Goal: Task Accomplishment & Management: Manage account settings

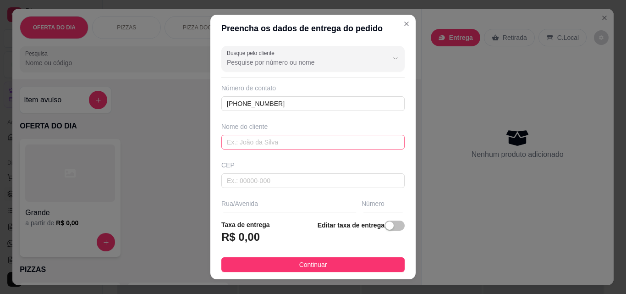
type input "[PHONE_NUMBER]"
click at [303, 141] on input "text" at bounding box center [312, 142] width 183 height 15
type input "Aramis"
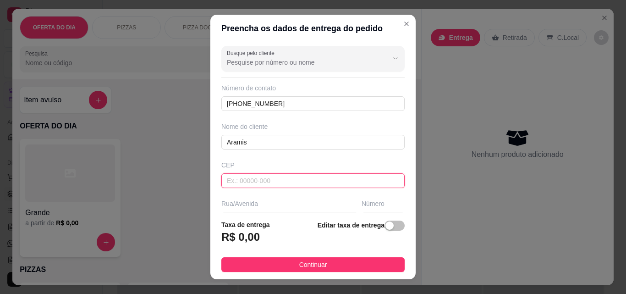
click at [312, 181] on input "text" at bounding box center [312, 180] width 183 height 15
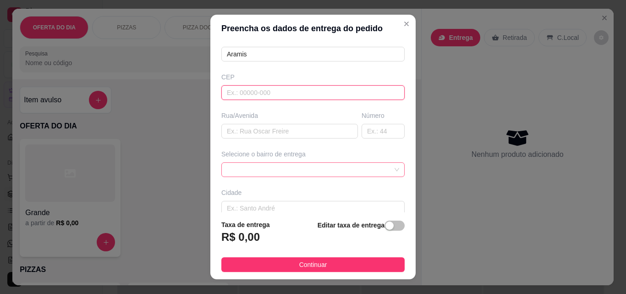
scroll to position [92, 0]
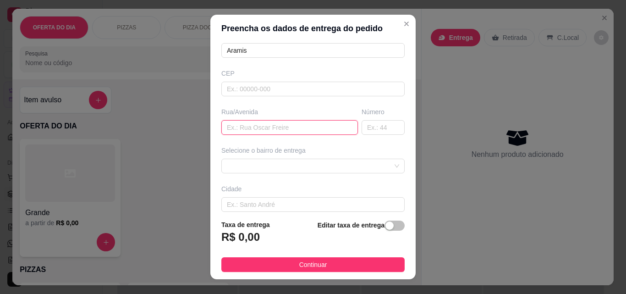
click at [291, 131] on input "text" at bounding box center [289, 127] width 137 height 15
type input "Av Brasilia"
click at [379, 127] on input "text" at bounding box center [382, 127] width 43 height 15
click at [275, 162] on span at bounding box center [313, 166] width 172 height 14
type input "279"
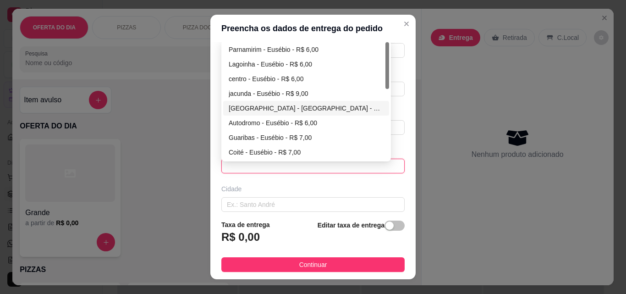
click at [273, 109] on div "[GEOGRAPHIC_DATA] - [GEOGRAPHIC_DATA] - R$ 6,00" at bounding box center [306, 108] width 155 height 10
type input "Eusébio"
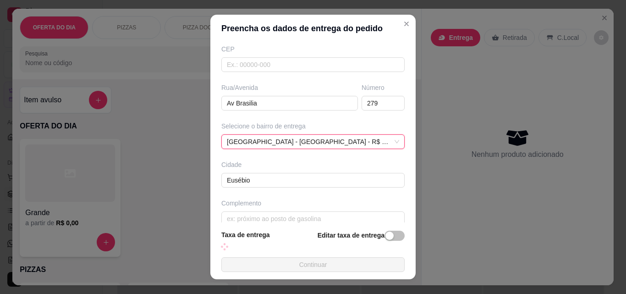
scroll to position [129, 0]
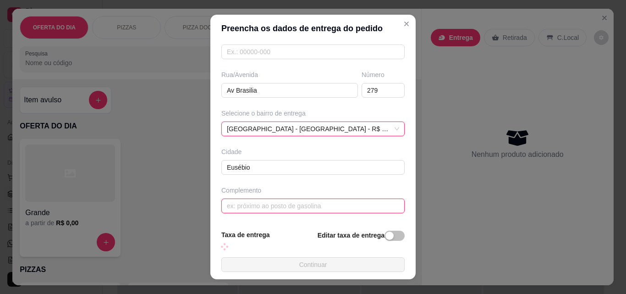
click at [270, 209] on input "text" at bounding box center [312, 205] width 183 height 15
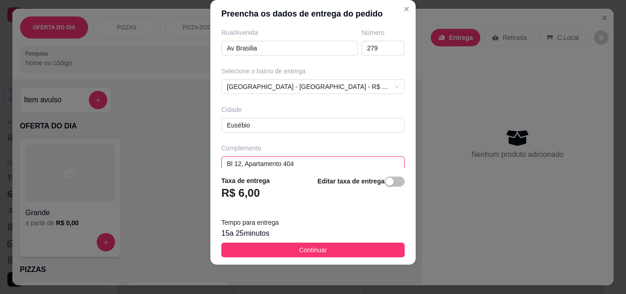
scroll to position [168, 0]
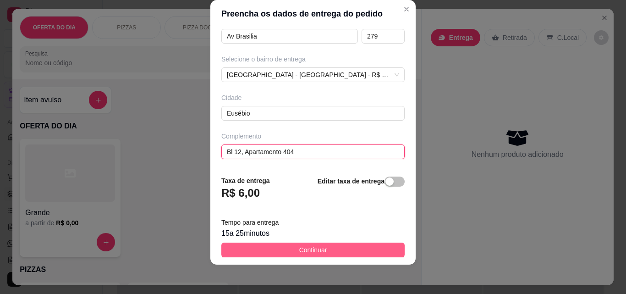
type input "Bl 12, Apartamento 404"
click at [358, 249] on button "Continuar" at bounding box center [312, 249] width 183 height 15
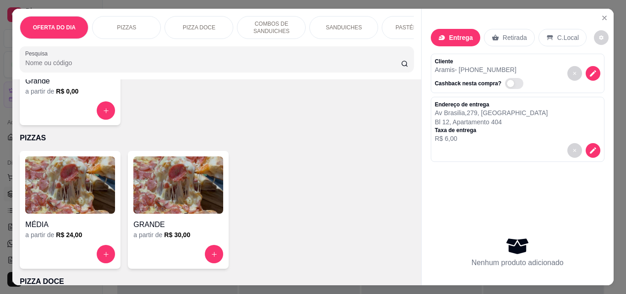
scroll to position [183, 0]
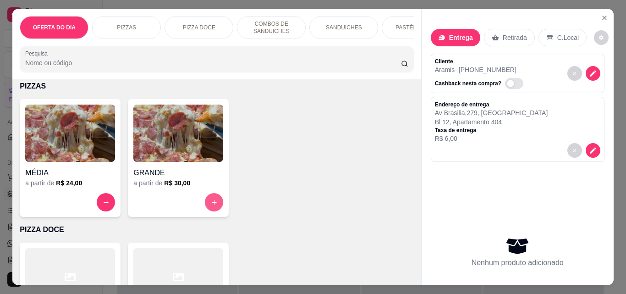
click at [211, 203] on icon "increase-product-quantity" at bounding box center [214, 202] width 7 height 7
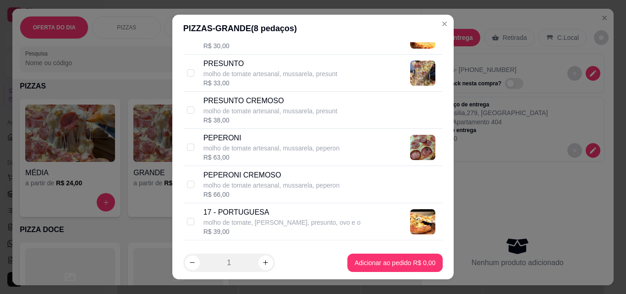
scroll to position [962, 0]
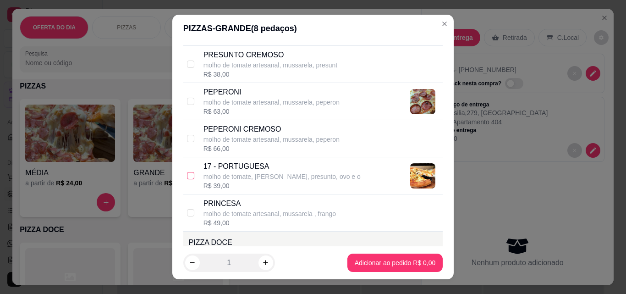
click at [189, 175] on input "checkbox" at bounding box center [190, 175] width 7 height 7
checkbox input "true"
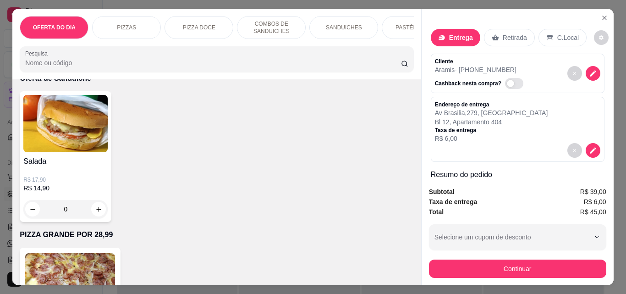
scroll to position [2382, 0]
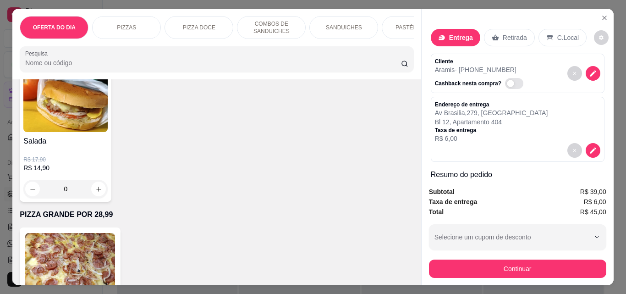
click at [106, 40] on button "increase-product-quantity" at bounding box center [98, 32] width 15 height 15
type input "1"
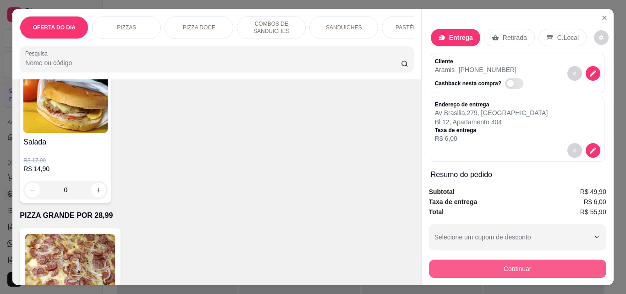
click at [486, 259] on button "Continuar" at bounding box center [517, 268] width 177 height 18
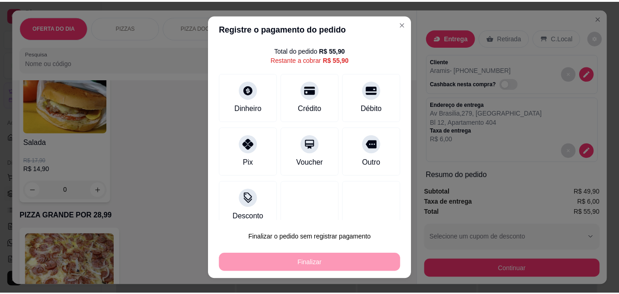
scroll to position [20, 0]
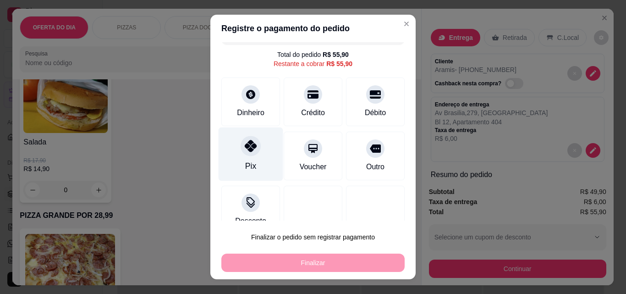
click at [231, 146] on div "Pix" at bounding box center [251, 154] width 65 height 54
type input "R$ 0,00"
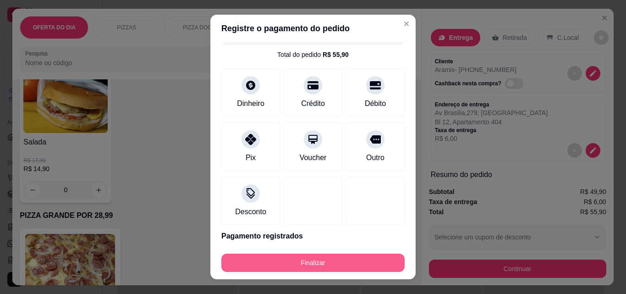
click at [332, 263] on button "Finalizar" at bounding box center [312, 262] width 183 height 18
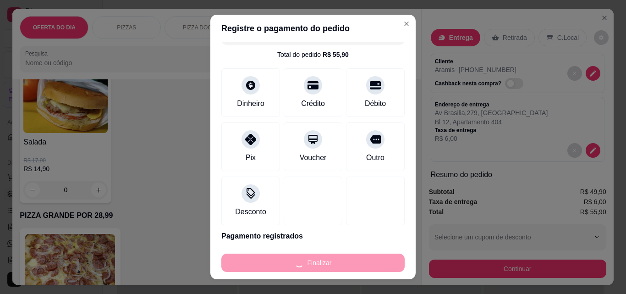
type input "0"
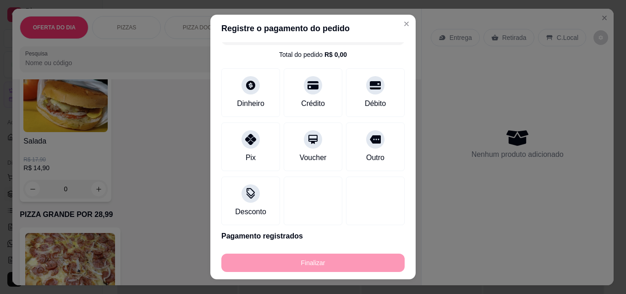
type input "-R$ 55,90"
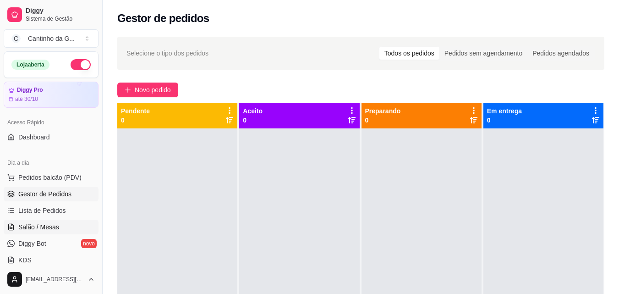
click at [70, 224] on link "Salão / Mesas" at bounding box center [51, 226] width 95 height 15
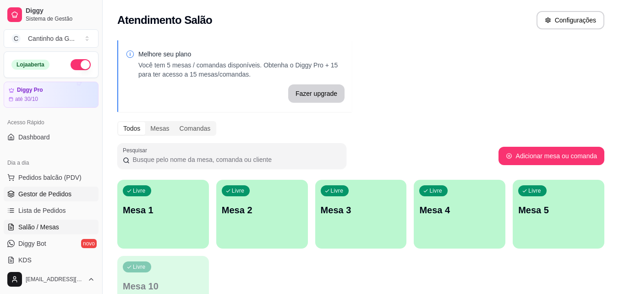
click at [68, 191] on span "Gestor de Pedidos" at bounding box center [44, 193] width 53 height 9
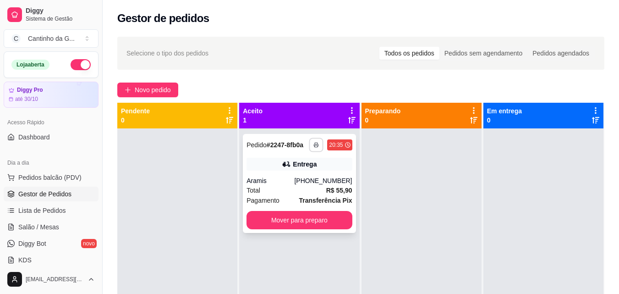
click at [314, 143] on icon "button" at bounding box center [316, 144] width 5 height 5
click at [310, 176] on button "IMPRESSORA" at bounding box center [289, 176] width 66 height 15
click at [334, 223] on button "Mover para preparo" at bounding box center [298, 220] width 105 height 18
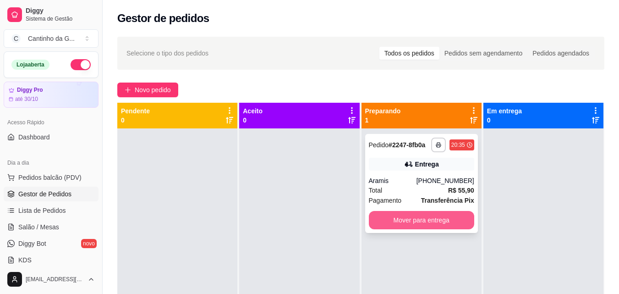
click at [446, 216] on button "Mover para entrega" at bounding box center [421, 220] width 105 height 18
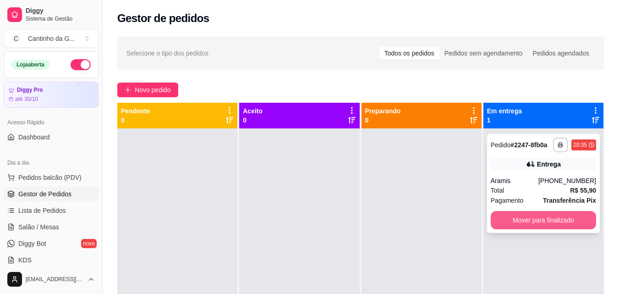
click at [569, 220] on button "Mover para finalizado" at bounding box center [543, 220] width 105 height 18
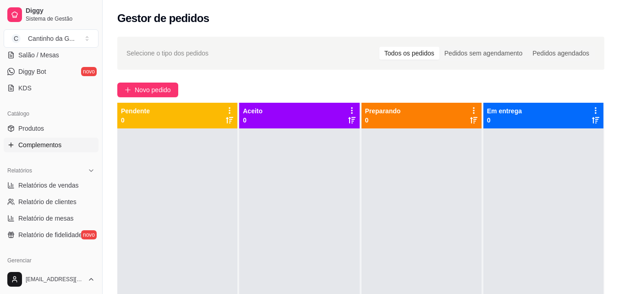
scroll to position [183, 0]
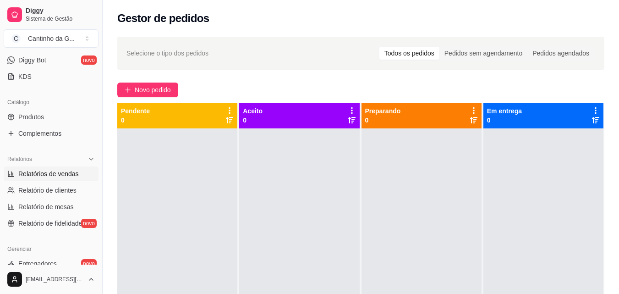
click at [71, 178] on link "Relatórios de vendas" at bounding box center [51, 173] width 95 height 15
select select "ALL"
select select "0"
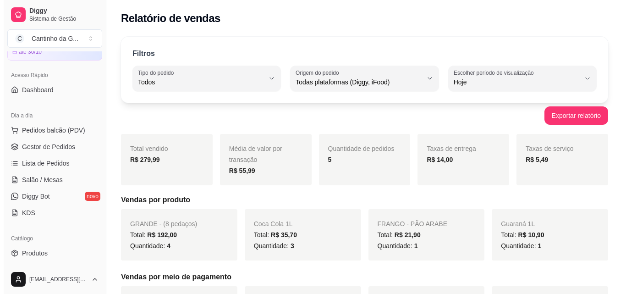
scroll to position [46, 0]
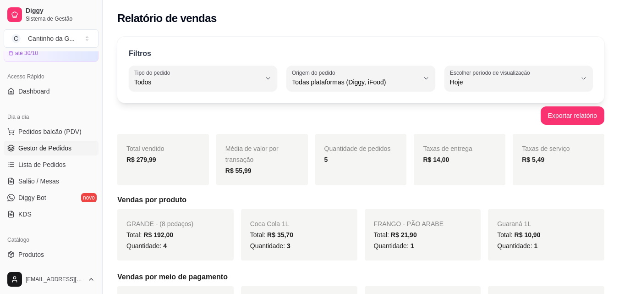
click at [65, 143] on span "Gestor de Pedidos" at bounding box center [44, 147] width 53 height 9
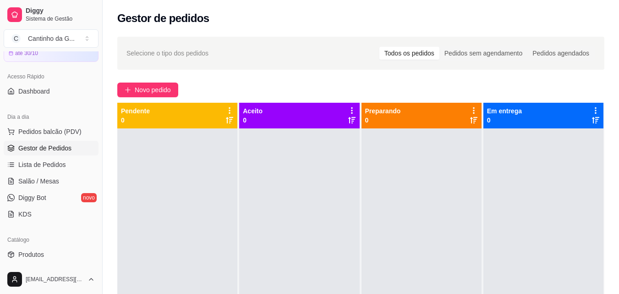
click at [273, 76] on div "Selecione o tipo dos pedidos Todos os pedidos Pedidos sem agendamento Pedidos a…" at bounding box center [361, 219] width 516 height 376
click at [56, 183] on span "Salão / Mesas" at bounding box center [38, 180] width 41 height 9
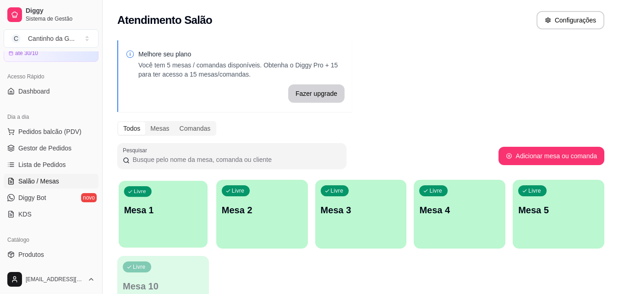
click at [167, 232] on div "Livre Mesa 1" at bounding box center [163, 208] width 89 height 56
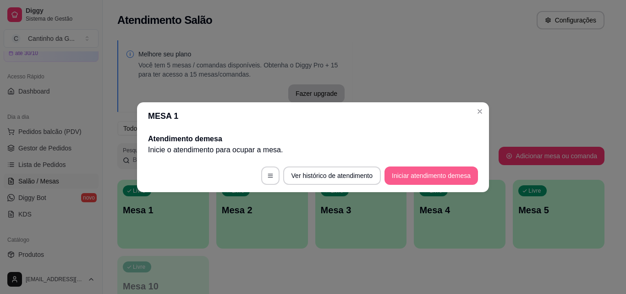
click at [450, 176] on button "Iniciar atendimento de mesa" at bounding box center [430, 175] width 93 height 18
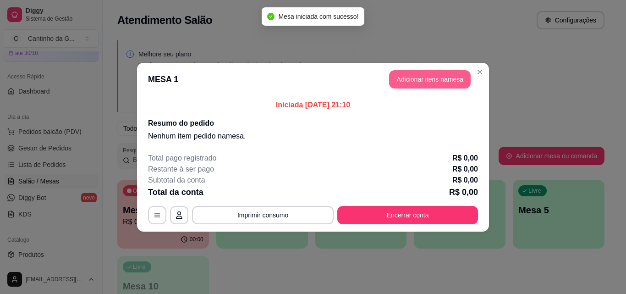
click at [454, 83] on button "Adicionar itens na mesa" at bounding box center [430, 79] width 82 height 18
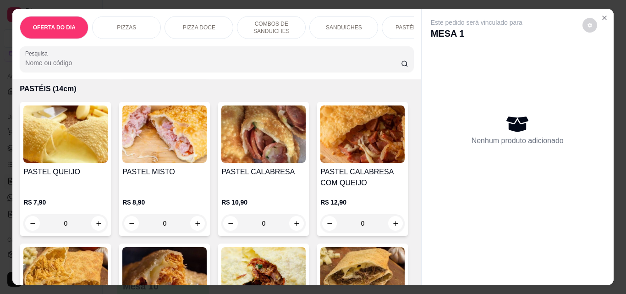
scroll to position [1328, 0]
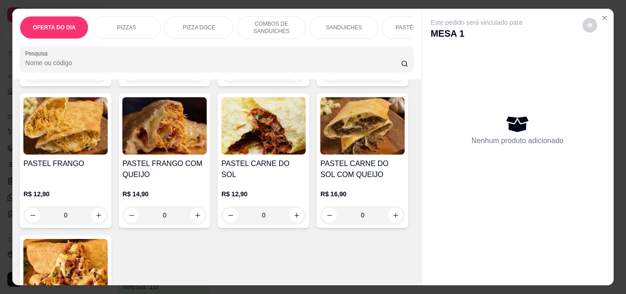
click at [97, 82] on div "0" at bounding box center [65, 73] width 84 height 18
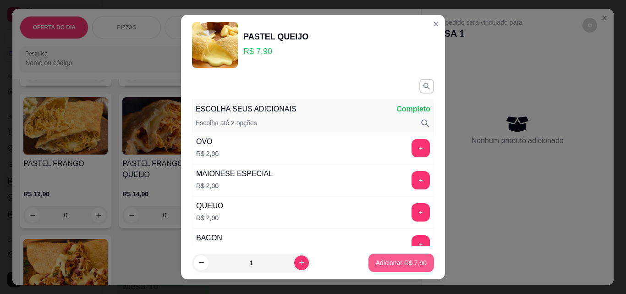
click at [391, 260] on p "Adicionar R$ 7,90" at bounding box center [401, 262] width 51 height 9
type input "1"
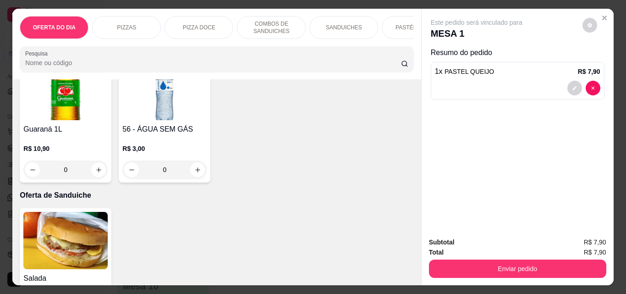
scroll to position [2291, 0]
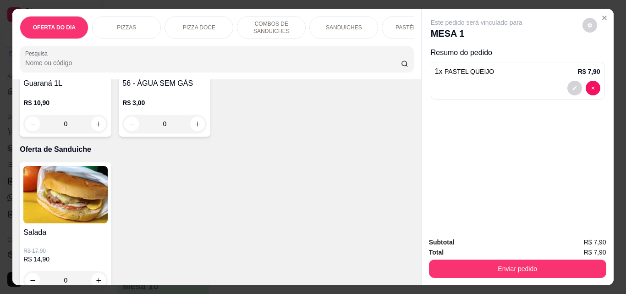
type input "1"
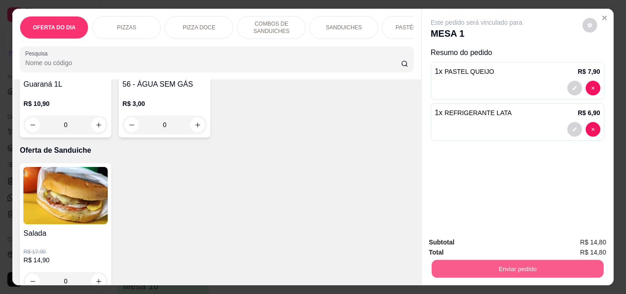
click at [485, 264] on button "Enviar pedido" at bounding box center [517, 268] width 172 height 18
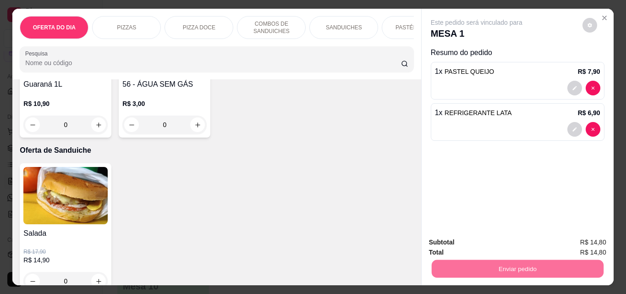
click at [518, 238] on button "Registrar cliente" at bounding box center [521, 242] width 60 height 17
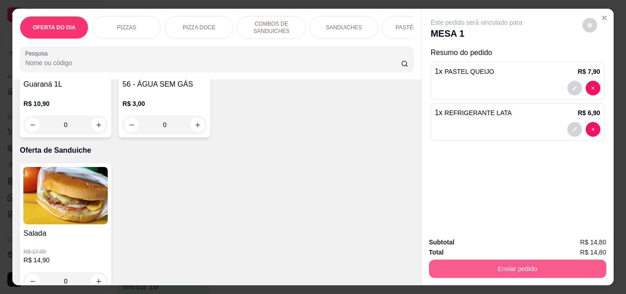
click at [541, 265] on button "Enviar pedido" at bounding box center [517, 268] width 177 height 18
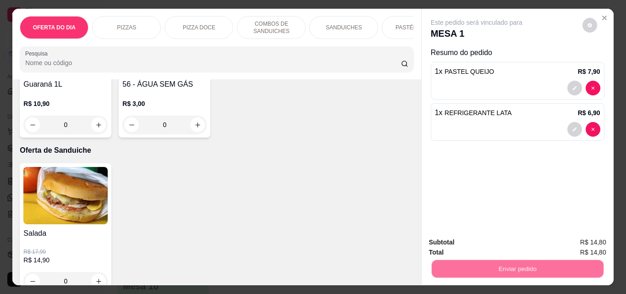
click at [583, 243] on button "Enviar pedido" at bounding box center [582, 242] width 52 height 17
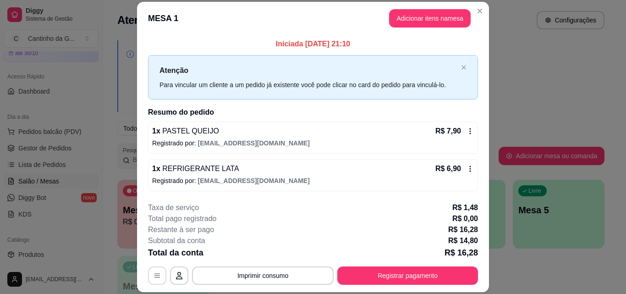
click at [155, 277] on icon "button" at bounding box center [156, 275] width 7 height 7
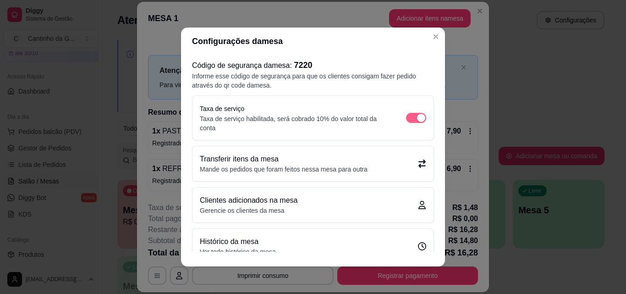
click at [417, 120] on div "button" at bounding box center [421, 118] width 8 height 8
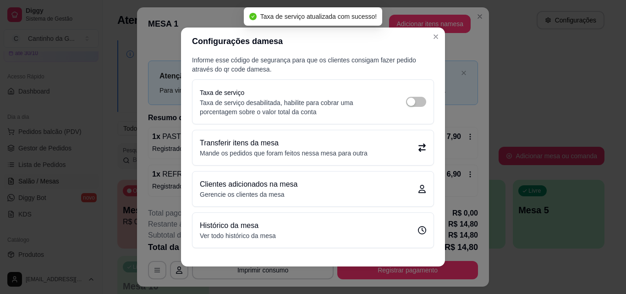
scroll to position [2, 0]
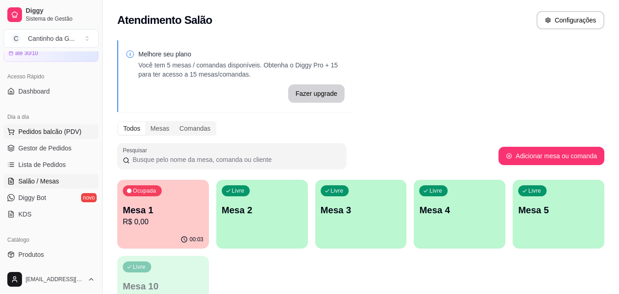
click at [65, 133] on span "Pedidos balcão (PDV)" at bounding box center [49, 131] width 63 height 9
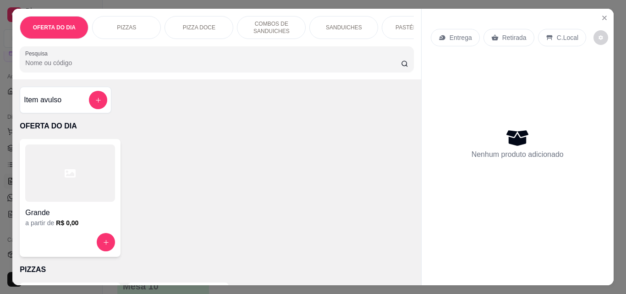
click at [464, 34] on p "Entrega" at bounding box center [460, 37] width 22 height 9
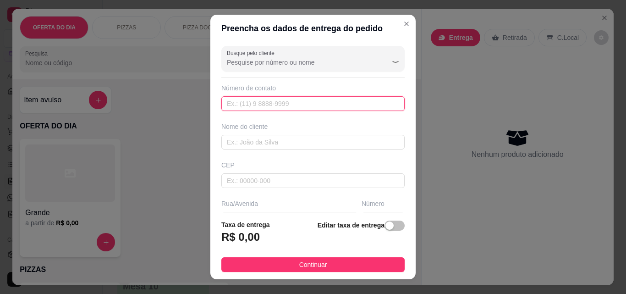
click at [312, 109] on input "text" at bounding box center [312, 103] width 183 height 15
type input "[PHONE_NUMBER]"
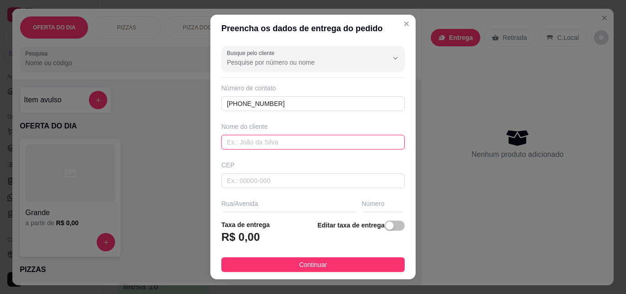
click at [328, 143] on input "text" at bounding box center [312, 142] width 183 height 15
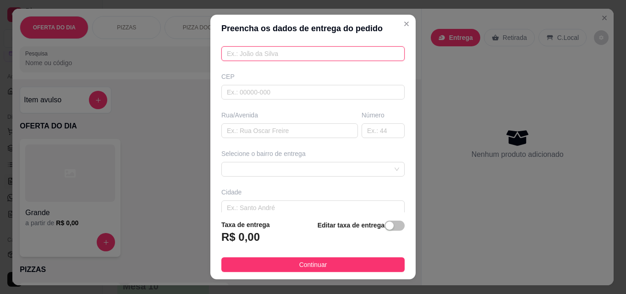
scroll to position [92, 0]
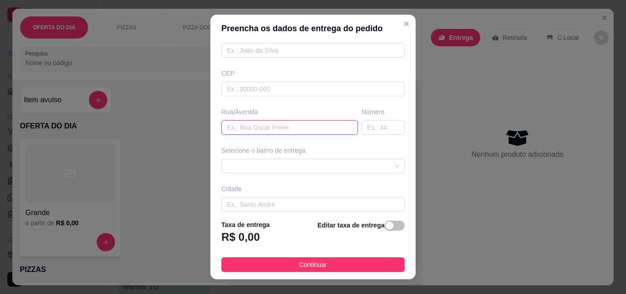
click at [306, 128] on input "text" at bounding box center [289, 127] width 137 height 15
type input "Rua Criciuma"
click at [364, 128] on input "text" at bounding box center [382, 127] width 43 height 15
click at [297, 168] on span at bounding box center [313, 166] width 172 height 14
type input "231"
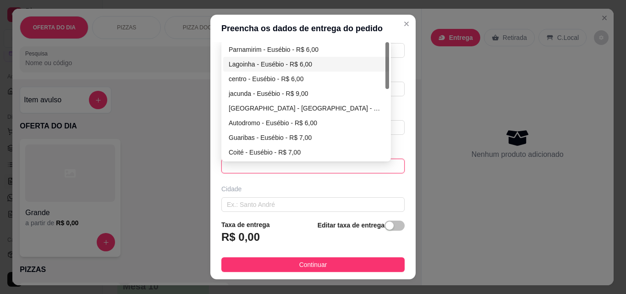
click at [280, 60] on div "Lagoinha - Eusébio - R$ 6,00" at bounding box center [306, 64] width 155 height 10
type input "Eusébio"
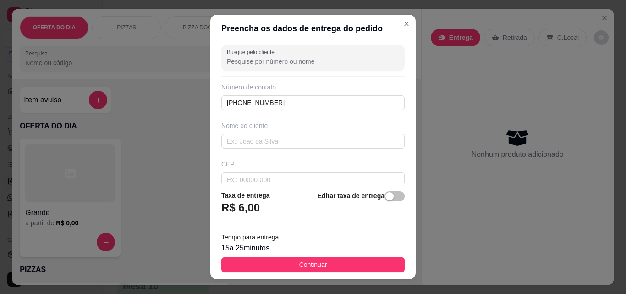
scroll to position [0, 0]
click at [306, 143] on input "text" at bounding box center [312, 142] width 183 height 15
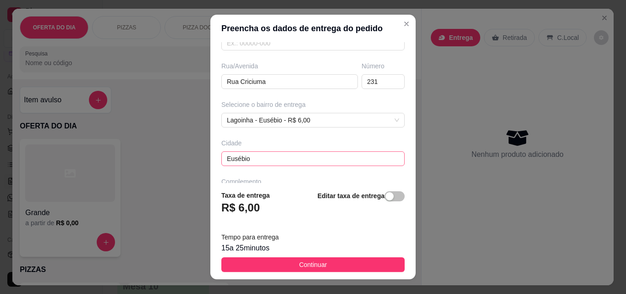
scroll to position [168, 0]
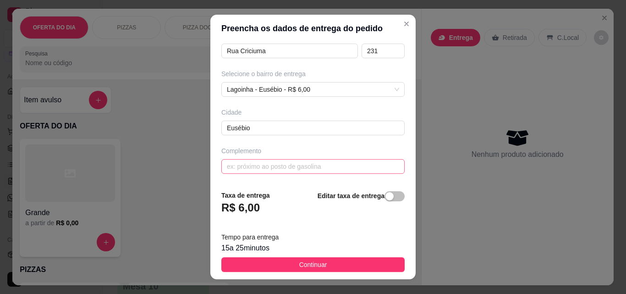
type input "Tamires"
click at [310, 170] on input "text" at bounding box center [312, 166] width 183 height 15
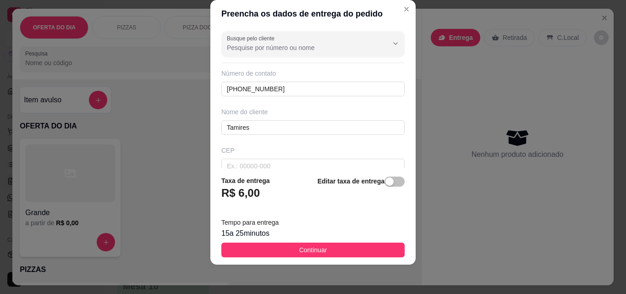
scroll to position [92, 0]
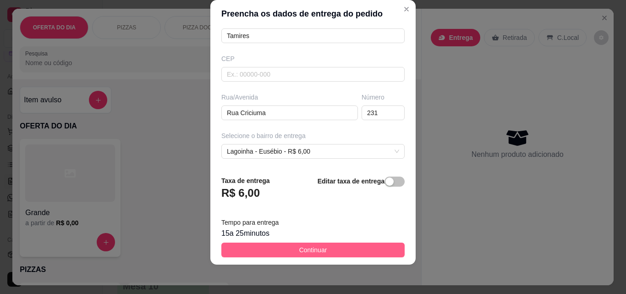
type input "Proximo ao condominio Merano"
click at [346, 249] on button "Continuar" at bounding box center [312, 249] width 183 height 15
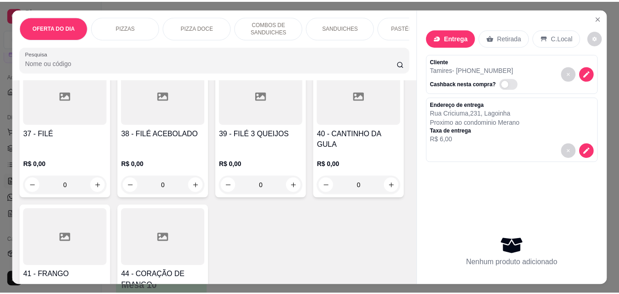
scroll to position [916, 0]
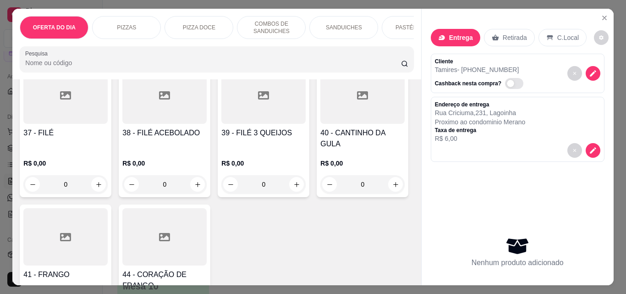
click at [108, 175] on div "0" at bounding box center [65, 184] width 84 height 18
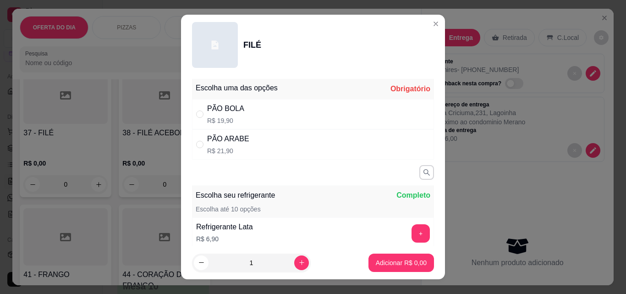
click at [242, 114] on div "PÃO BOLA R$ 19,90" at bounding box center [313, 114] width 242 height 30
radio input "true"
click at [404, 262] on p "Adicionar R$ 19,90" at bounding box center [399, 262] width 53 height 9
type input "1"
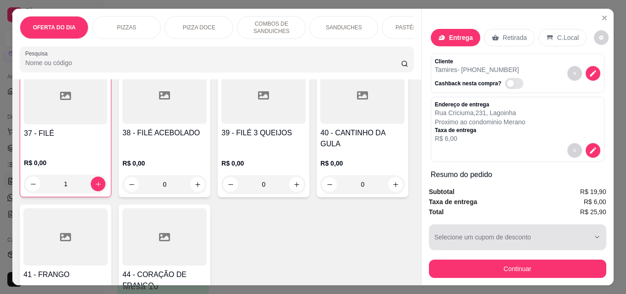
click at [593, 233] on icon "button" at bounding box center [596, 236] width 7 height 7
click at [595, 235] on icon "button" at bounding box center [596, 236] width 7 height 7
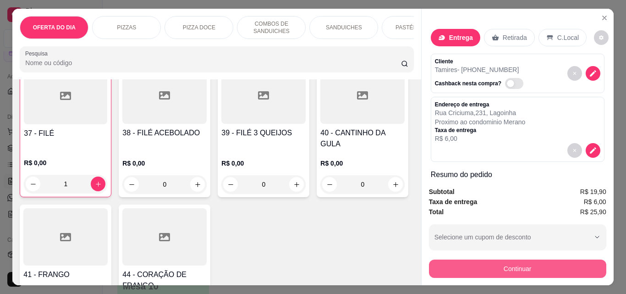
click at [575, 271] on button "Continuar" at bounding box center [517, 268] width 177 height 18
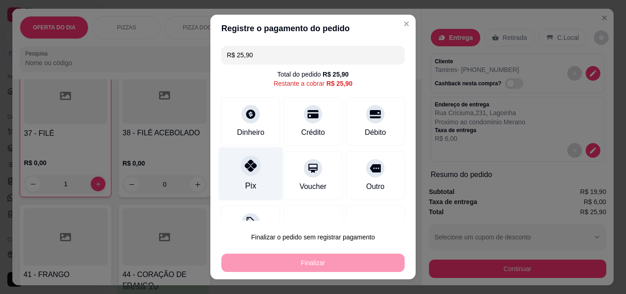
click at [245, 170] on icon at bounding box center [251, 165] width 12 height 12
type input "R$ 0,00"
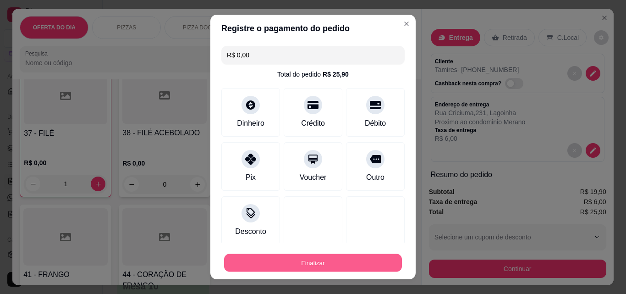
click at [331, 269] on button "Finalizar" at bounding box center [313, 263] width 178 height 18
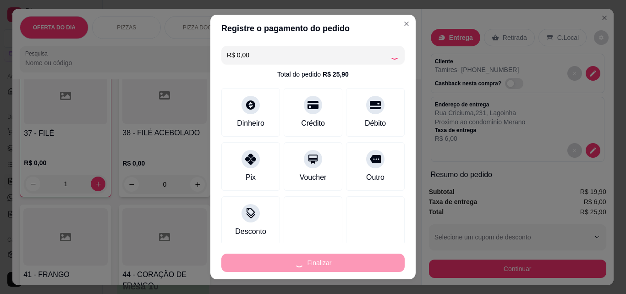
type input "0"
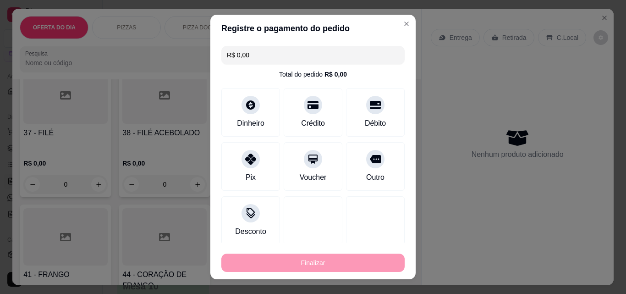
type input "-R$ 25,90"
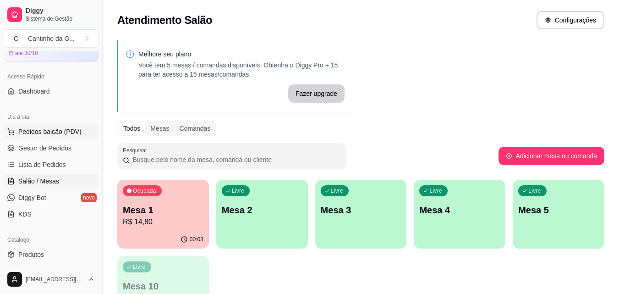
click at [65, 131] on span "Pedidos balcão (PDV)" at bounding box center [49, 131] width 63 height 9
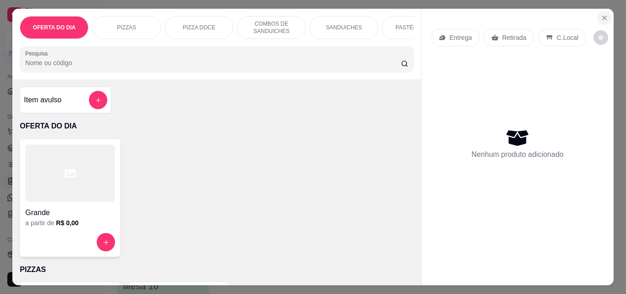
click at [604, 15] on icon "Close" at bounding box center [604, 17] width 7 height 7
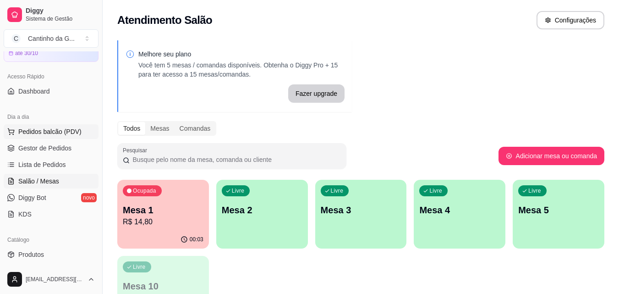
click at [52, 131] on span "Pedidos balcão (PDV)" at bounding box center [49, 131] width 63 height 9
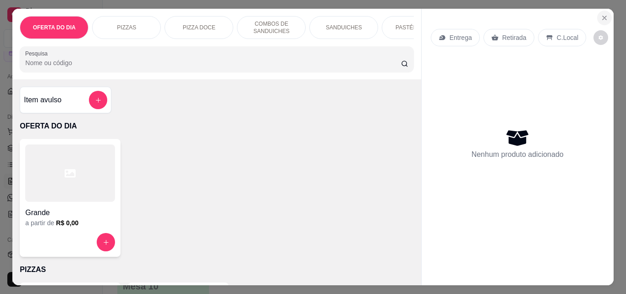
click at [601, 14] on icon "Close" at bounding box center [604, 17] width 7 height 7
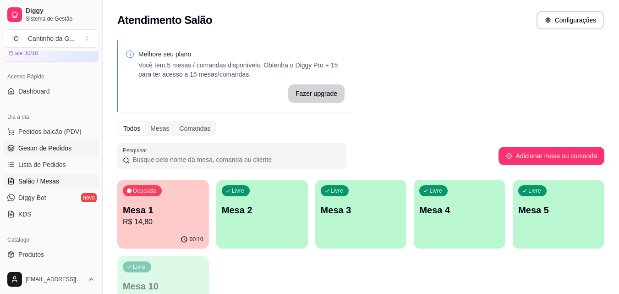
click at [71, 151] on link "Gestor de Pedidos" at bounding box center [51, 148] width 95 height 15
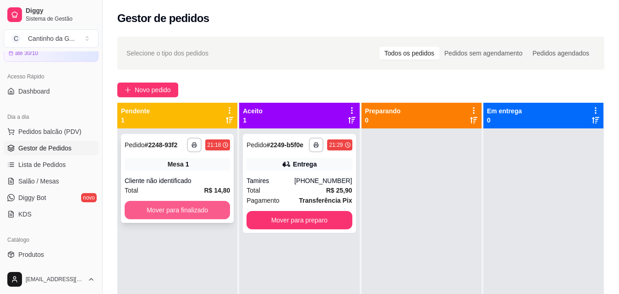
click at [213, 209] on button "Mover para finalizado" at bounding box center [177, 210] width 105 height 18
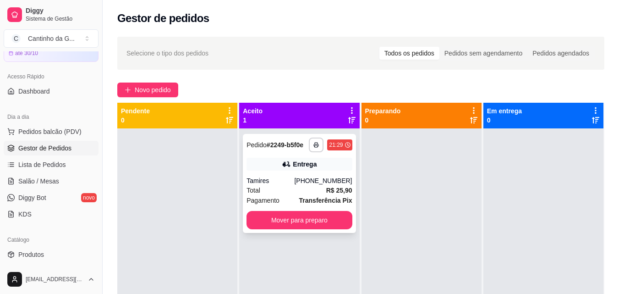
click at [312, 181] on div "[PHONE_NUMBER]" at bounding box center [323, 180] width 58 height 9
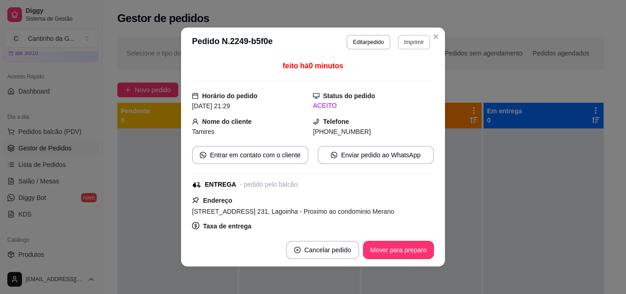
click at [408, 46] on button "Imprimir" at bounding box center [414, 42] width 33 height 15
click at [405, 75] on button "IMPRESSORA" at bounding box center [394, 74] width 66 height 15
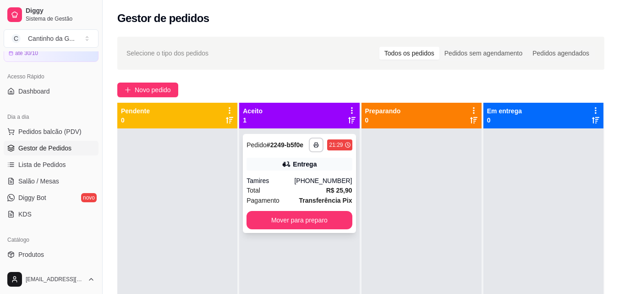
click at [319, 230] on div "**********" at bounding box center [299, 183] width 113 height 99
click at [332, 215] on button "Mover para preparo" at bounding box center [299, 220] width 102 height 18
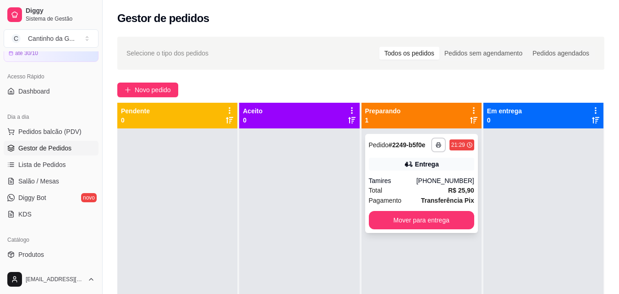
click at [430, 180] on div "[PHONE_NUMBER]" at bounding box center [445, 180] width 58 height 9
